Goal: Information Seeking & Learning: Check status

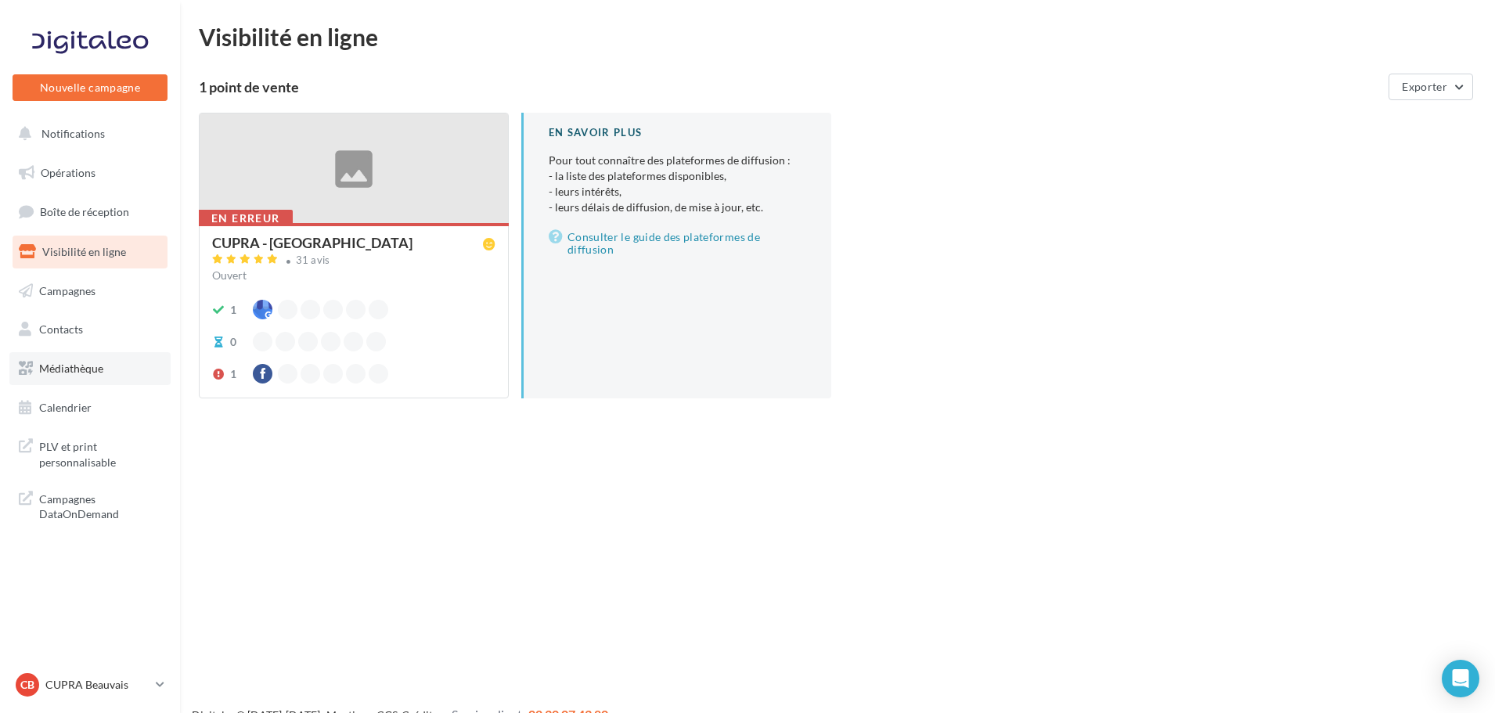
click at [97, 369] on span "Médiathèque" at bounding box center [71, 368] width 64 height 13
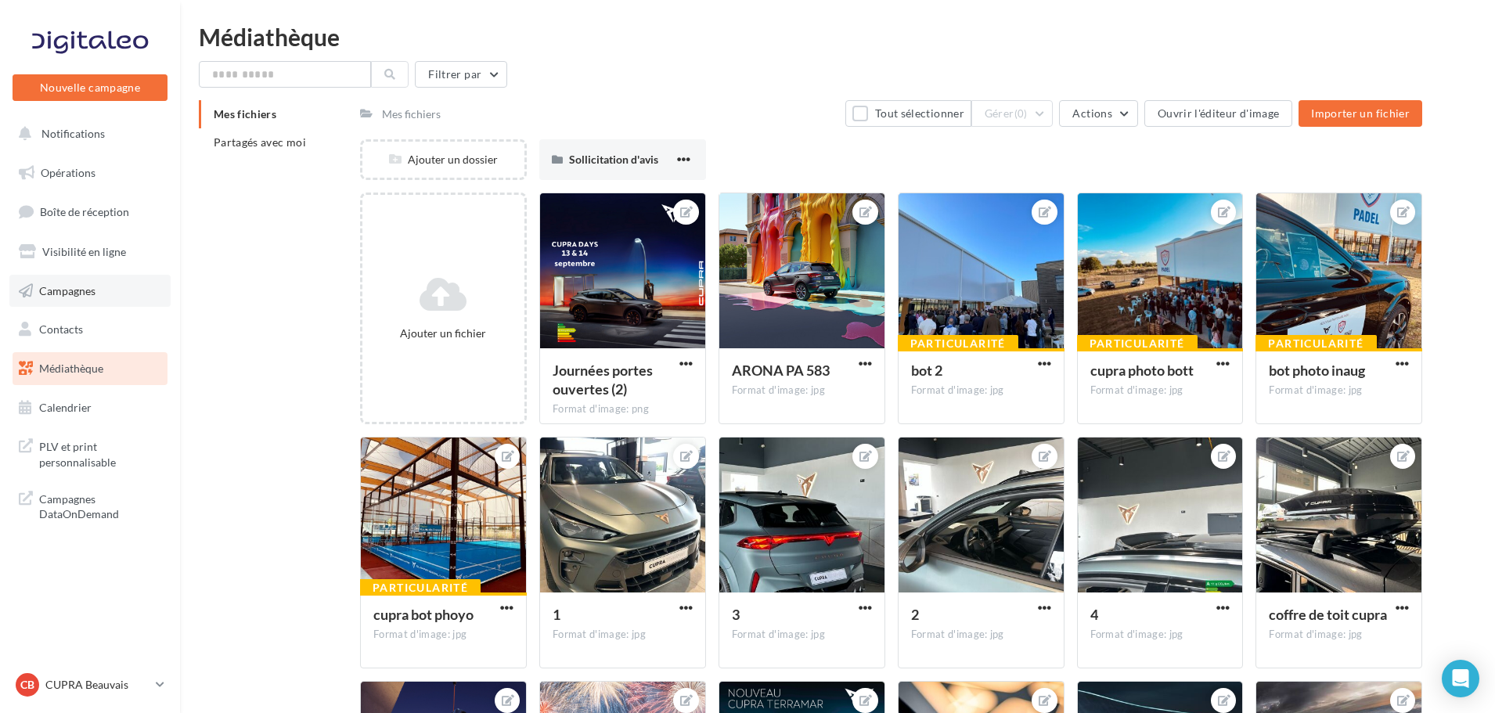
click at [86, 288] on span "Campagnes" at bounding box center [67, 289] width 56 height 13
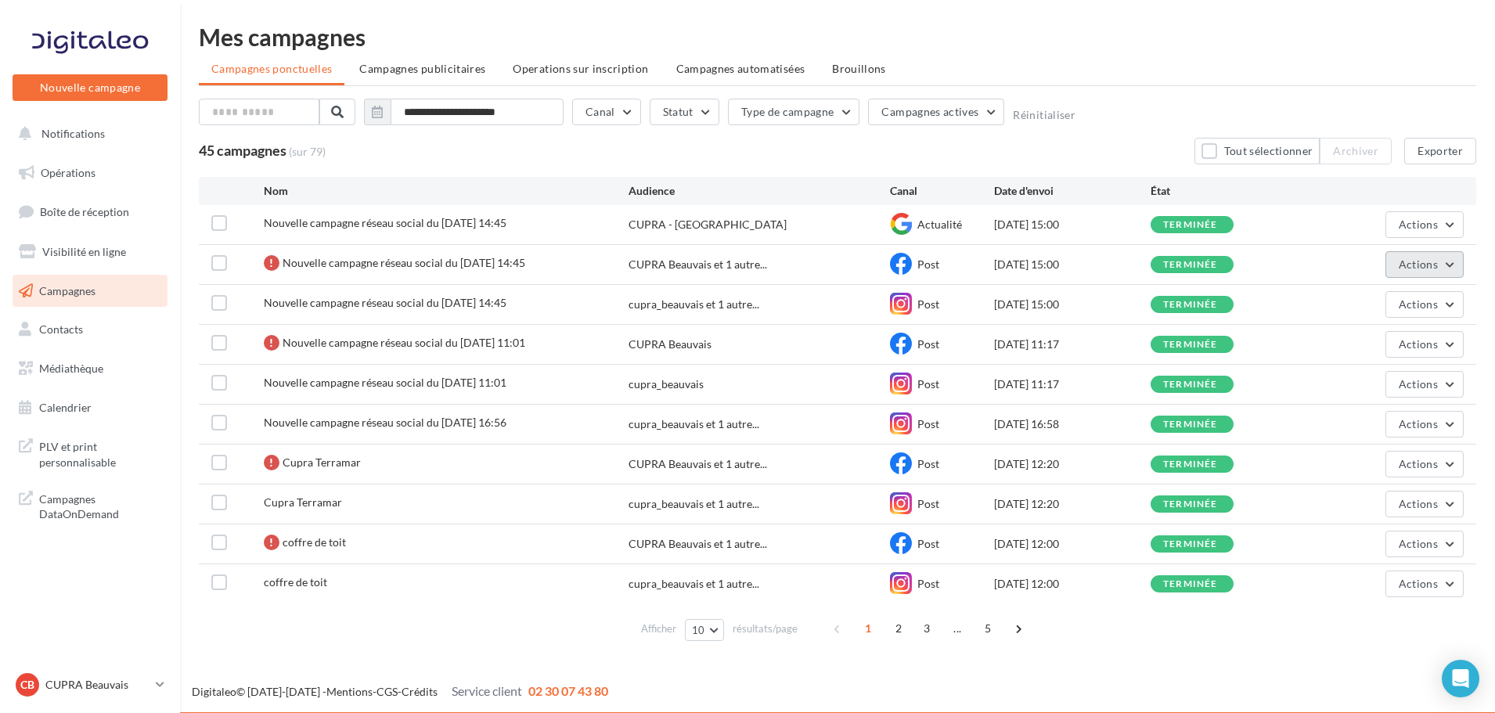
click at [1427, 269] on span "Actions" at bounding box center [1417, 263] width 39 height 13
click at [1357, 304] on button "Voir les résultats" at bounding box center [1385, 301] width 157 height 41
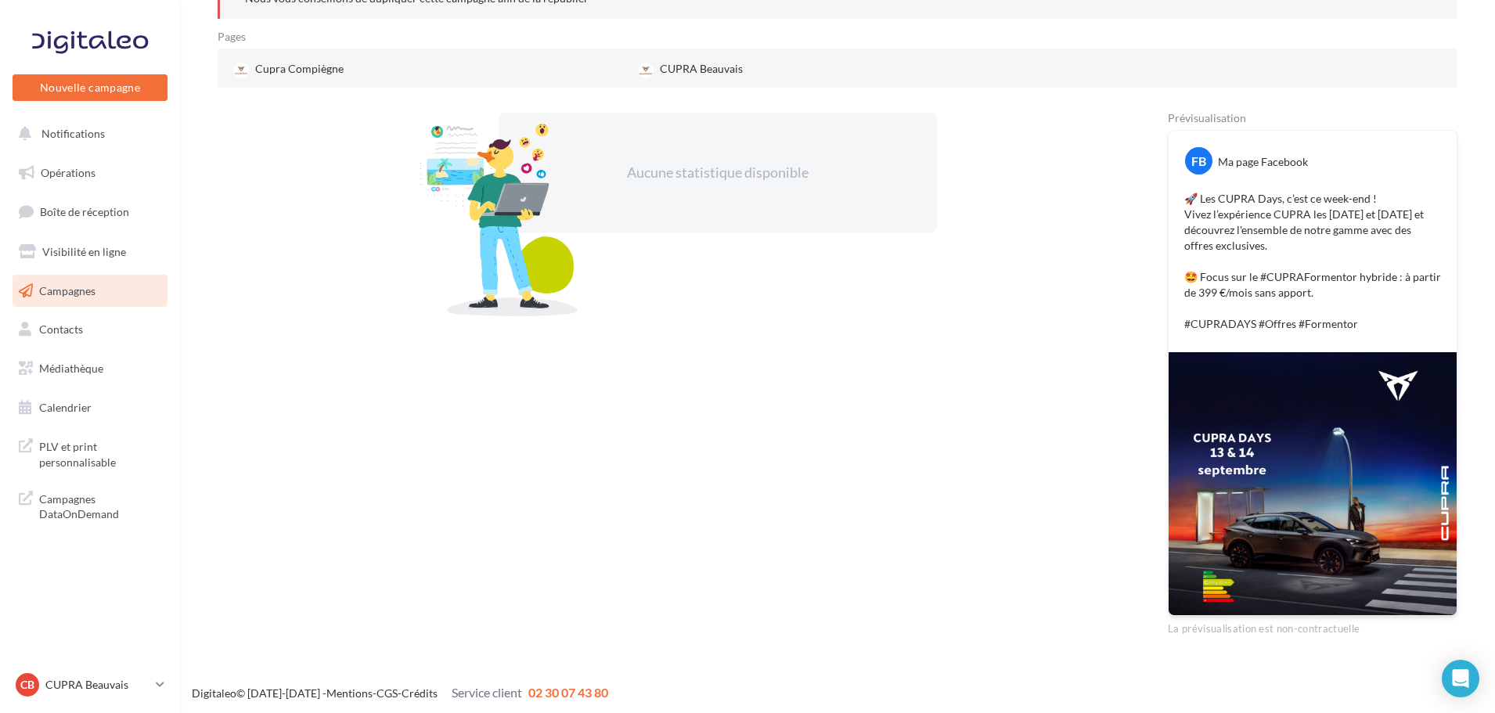
scroll to position [279, 0]
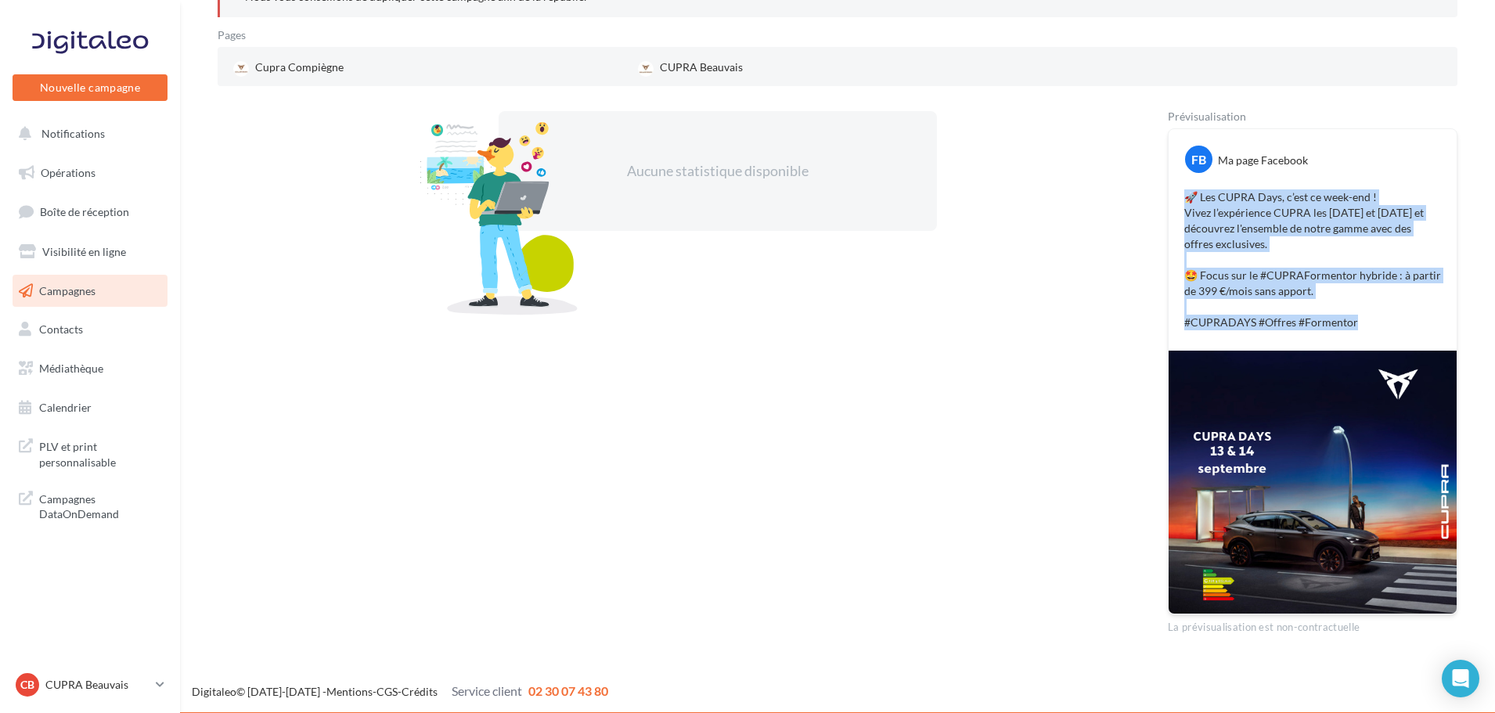
drag, startPoint x: 1377, startPoint y: 320, endPoint x: 1182, endPoint y: 198, distance: 230.6
click at [1182, 198] on div "🚀 Les CUPRA Days, c’est ce week-end ! Vivez l’expérience CUPRA les 13 et 14 sep…" at bounding box center [1312, 259] width 280 height 149
copy p "🚀 Les CUPRA Days, c’est ce week-end ! Vivez l’expérience CUPRA les 13 et 14 sep…"
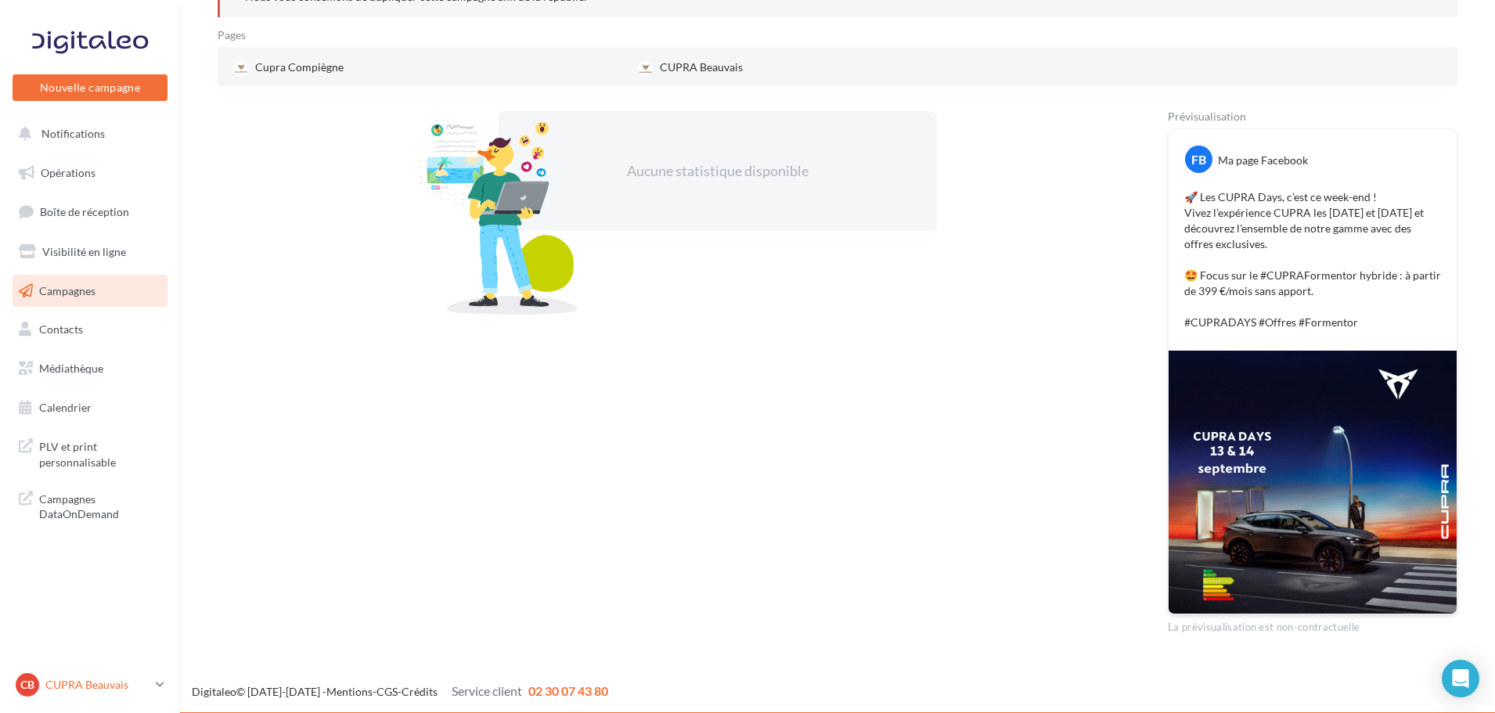
click at [115, 685] on p "CUPRA Beauvais" at bounding box center [97, 685] width 104 height 16
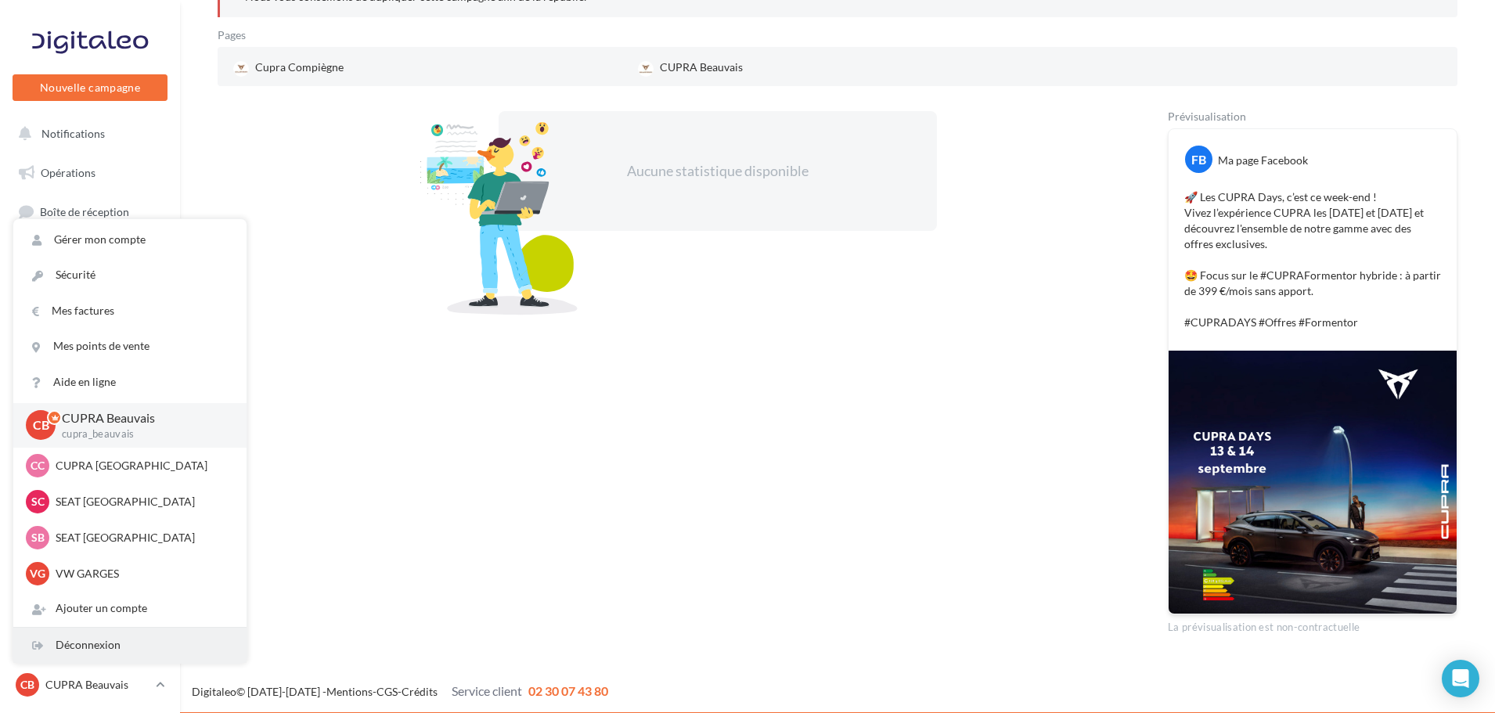
click at [113, 638] on div "Déconnexion" at bounding box center [129, 645] width 233 height 35
